Goal: Information Seeking & Learning: Learn about a topic

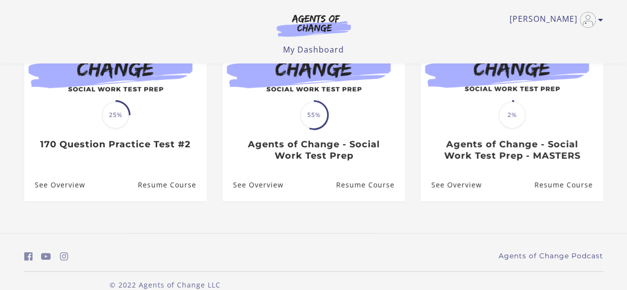
scroll to position [149, 0]
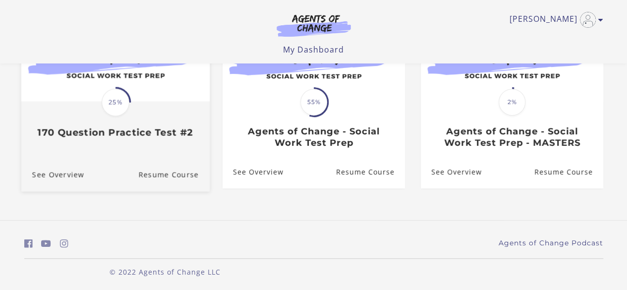
click at [152, 96] on img at bounding box center [115, 51] width 188 height 102
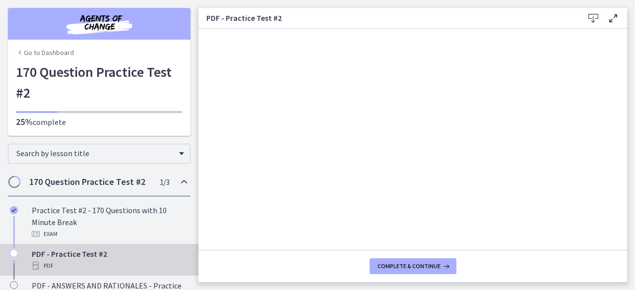
click at [101, 22] on img "Chapters" at bounding box center [99, 24] width 119 height 24
click at [35, 52] on link "Go to Dashboard" at bounding box center [45, 53] width 58 height 10
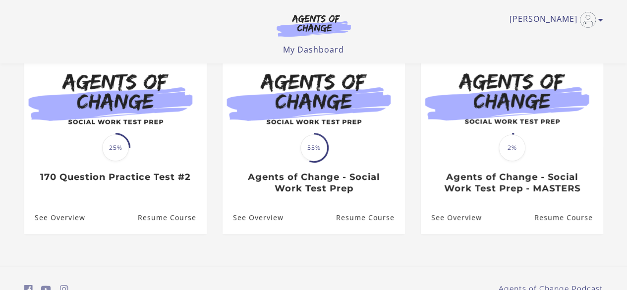
scroll to position [56, 0]
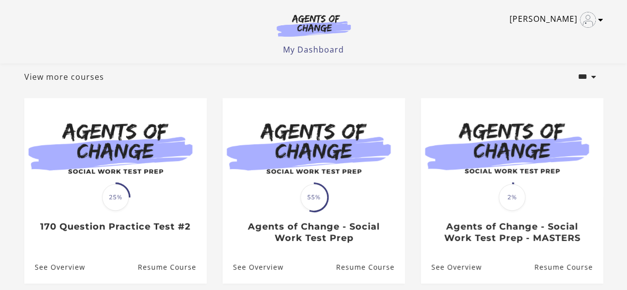
click at [563, 16] on link "[PERSON_NAME]" at bounding box center [554, 20] width 89 height 16
click at [552, 36] on link "My Account" at bounding box center [562, 36] width 87 height 17
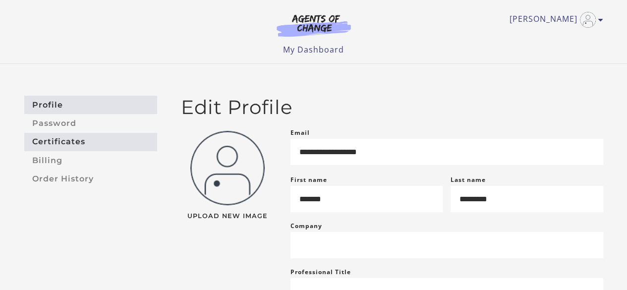
click at [112, 139] on link "Certificates" at bounding box center [90, 142] width 133 height 18
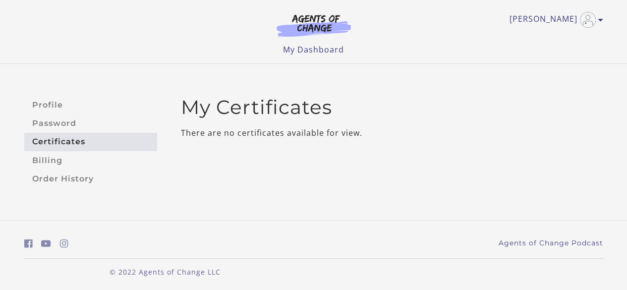
scroll to position [1, 0]
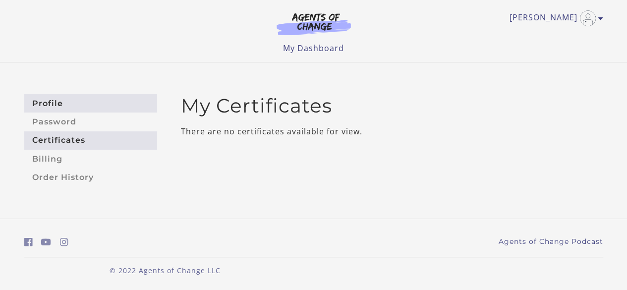
click at [57, 107] on link "Profile" at bounding box center [90, 103] width 133 height 18
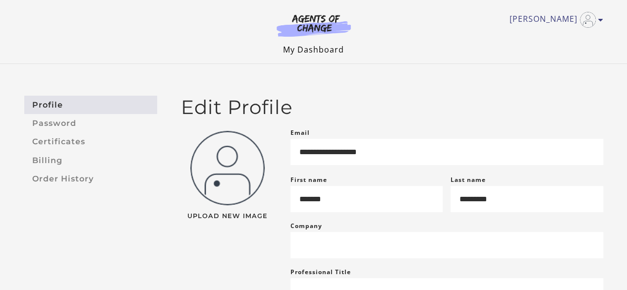
click at [322, 53] on link "My Dashboard" at bounding box center [313, 49] width 61 height 11
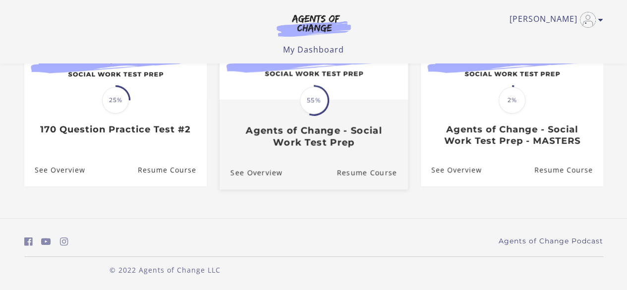
scroll to position [155, 0]
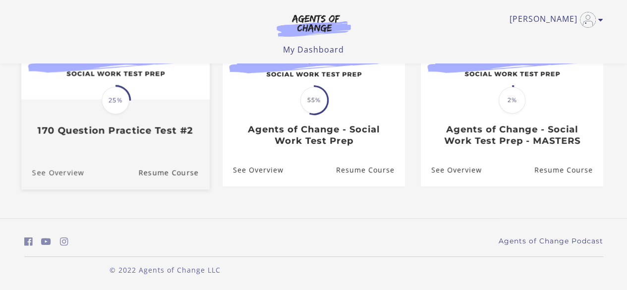
click at [45, 170] on link "See Overview" at bounding box center [52, 172] width 63 height 33
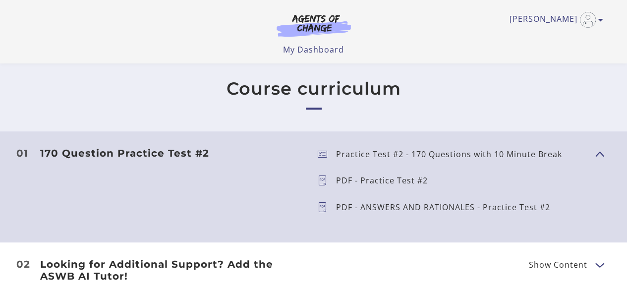
scroll to position [203, 0]
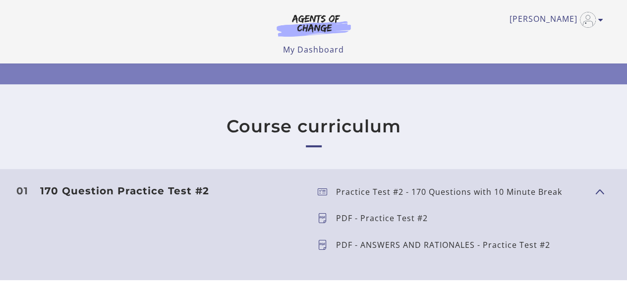
click at [85, 190] on h3 "170 Question Practice Test #2" at bounding box center [171, 191] width 262 height 12
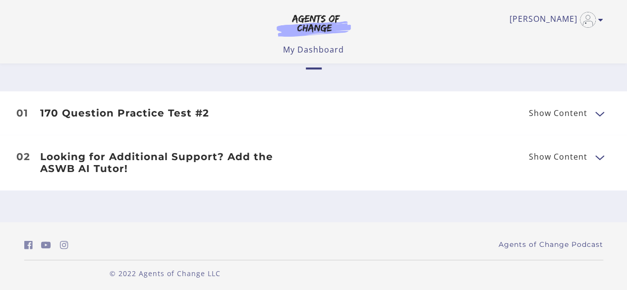
scroll to position [285, 0]
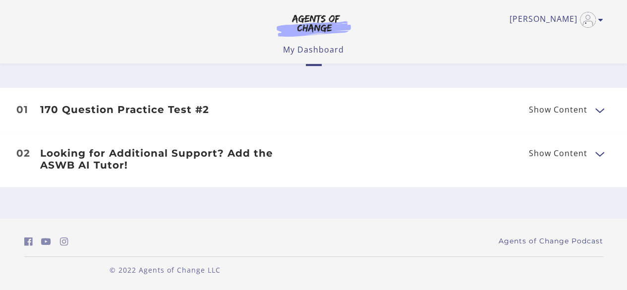
click at [101, 107] on h3 "170 Question Practice Test #2" at bounding box center [171, 110] width 262 height 12
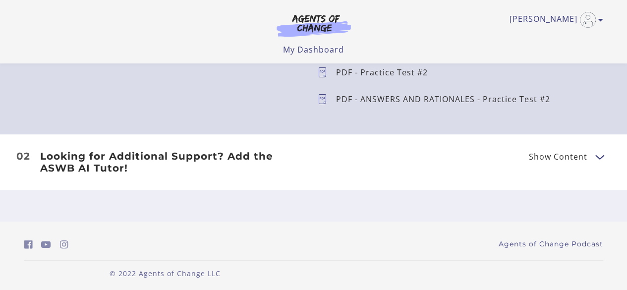
scroll to position [352, 0]
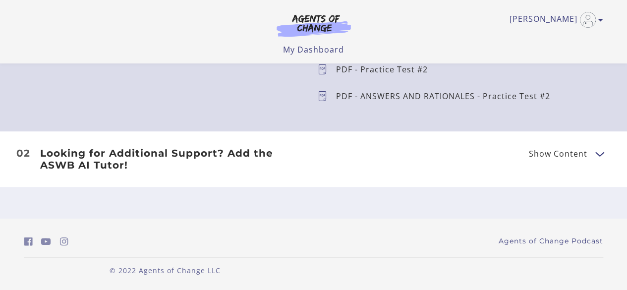
click at [539, 146] on li "02 Looking for Additional Support? Add the ASWB AI Tutor! Show Content Looking …" at bounding box center [313, 159] width 627 height 56
click at [540, 150] on span "Show Content" at bounding box center [558, 154] width 59 height 8
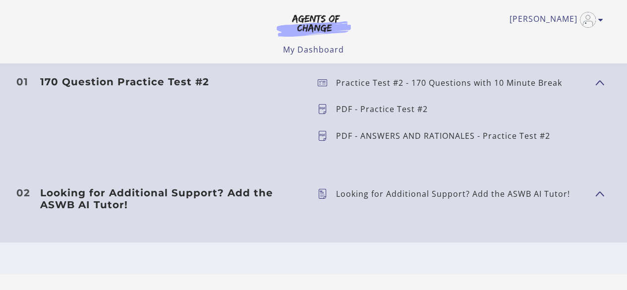
scroll to position [253, 0]
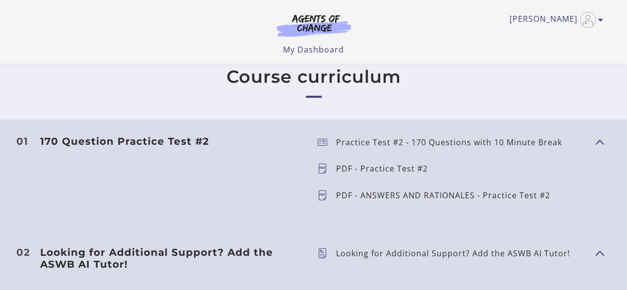
click at [343, 140] on p "Practice Test #2 - 170 Questions with 10 Minute Break" at bounding box center [453, 142] width 234 height 8
click at [320, 144] on icon at bounding box center [327, 142] width 18 height 10
click at [324, 164] on icon at bounding box center [327, 169] width 18 height 10
click at [336, 192] on p "PDF - ANSWERS AND RATIONALES - Practice Test #2" at bounding box center [447, 195] width 222 height 8
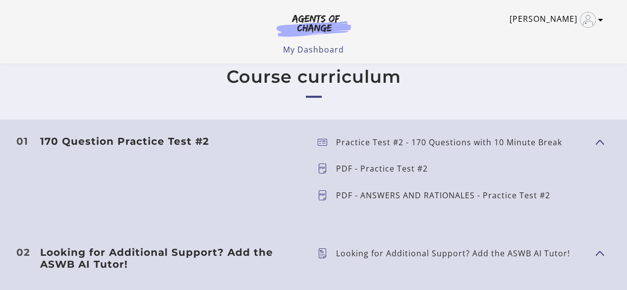
click at [549, 20] on link "[PERSON_NAME]" at bounding box center [554, 20] width 89 height 16
click at [544, 66] on link "Sign Out" at bounding box center [562, 70] width 87 height 17
